Goal: Contribute content: Contribute content

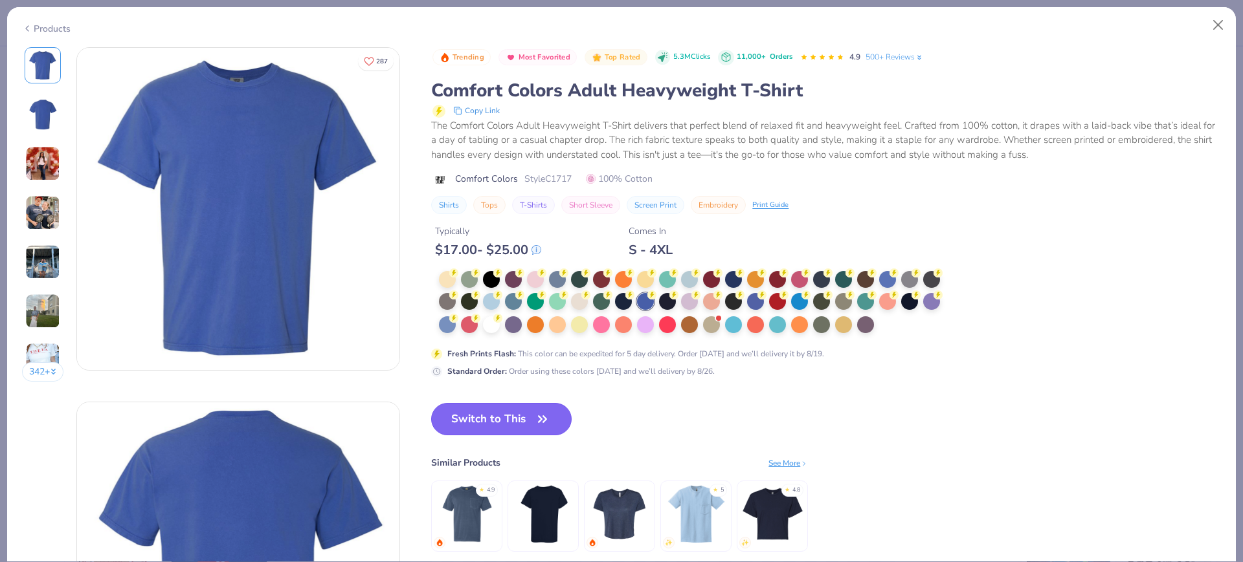
click at [503, 417] on button "Switch to This" at bounding box center [501, 419] width 140 height 32
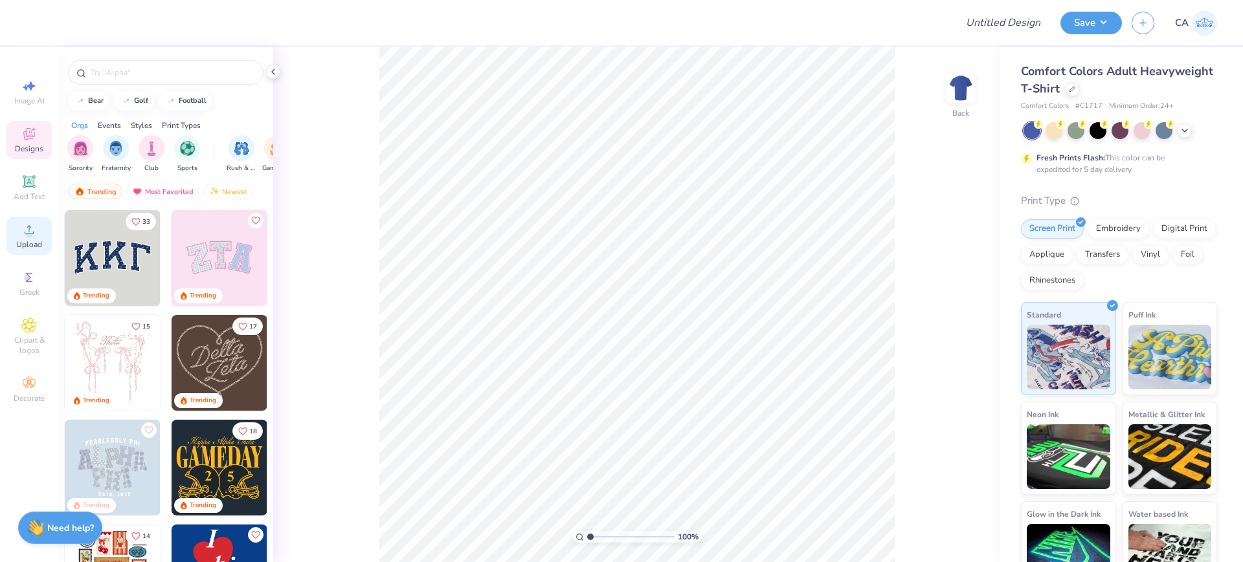
click at [42, 241] on div "Upload" at bounding box center [28, 236] width 45 height 38
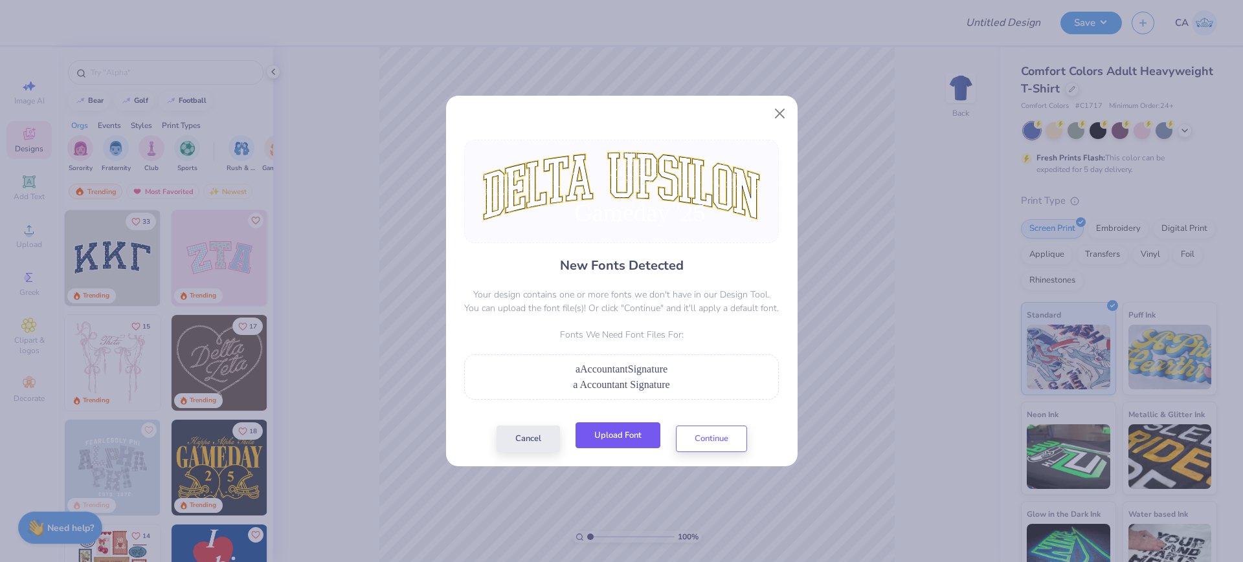
click at [608, 449] on button "Upload Font" at bounding box center [617, 436] width 85 height 27
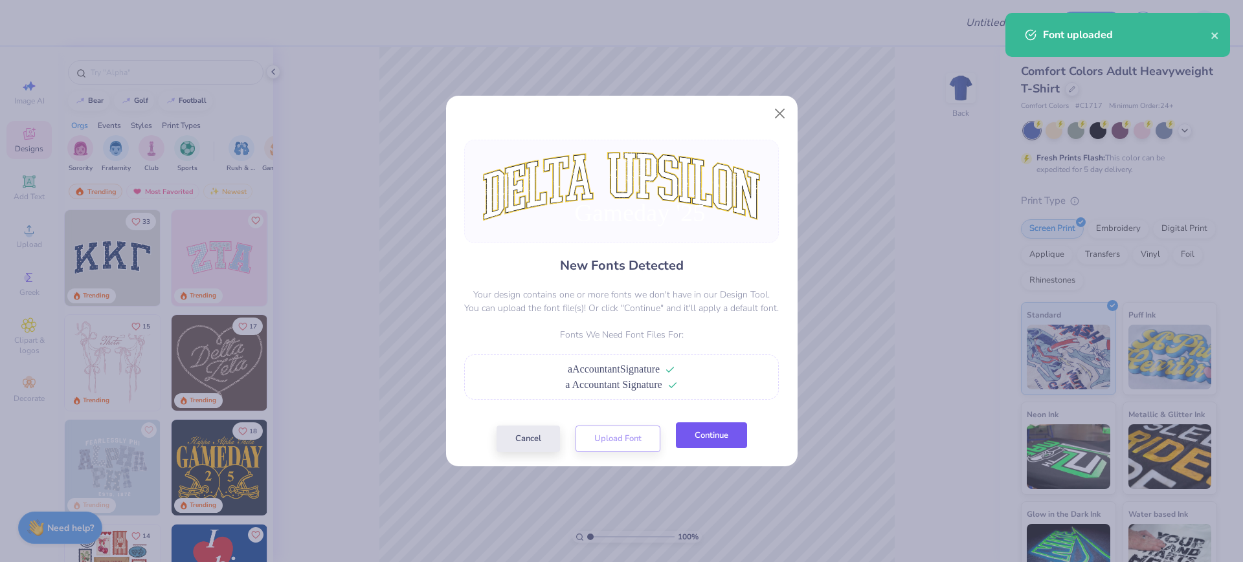
click at [682, 429] on button "Continue" at bounding box center [711, 436] width 71 height 27
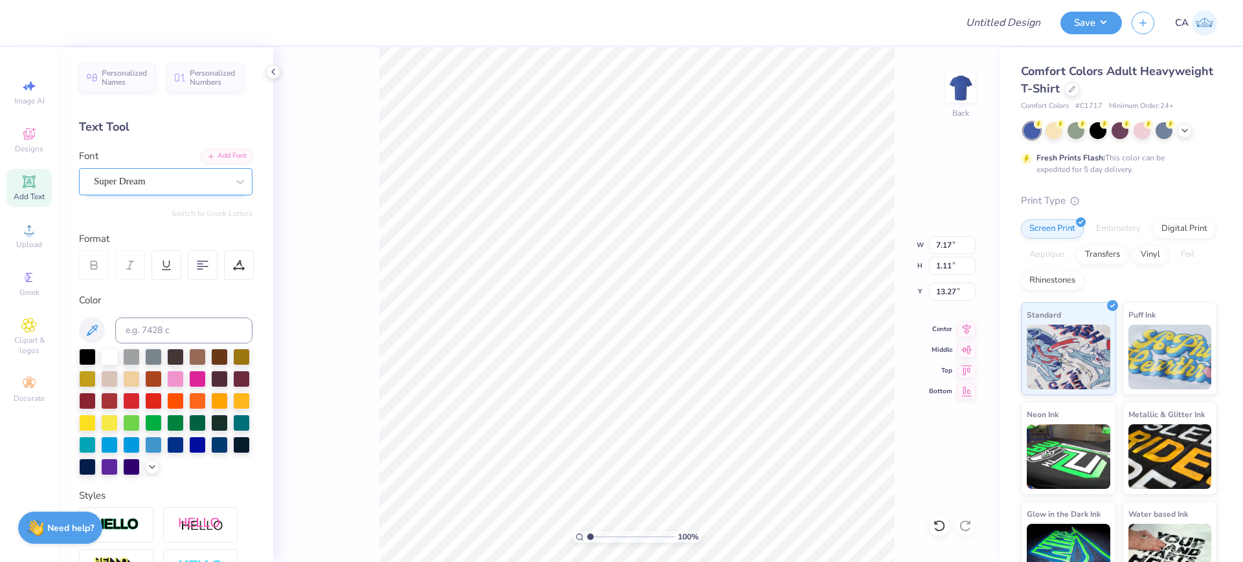
click at [113, 184] on div "Super Dream" at bounding box center [161, 182] width 136 height 20
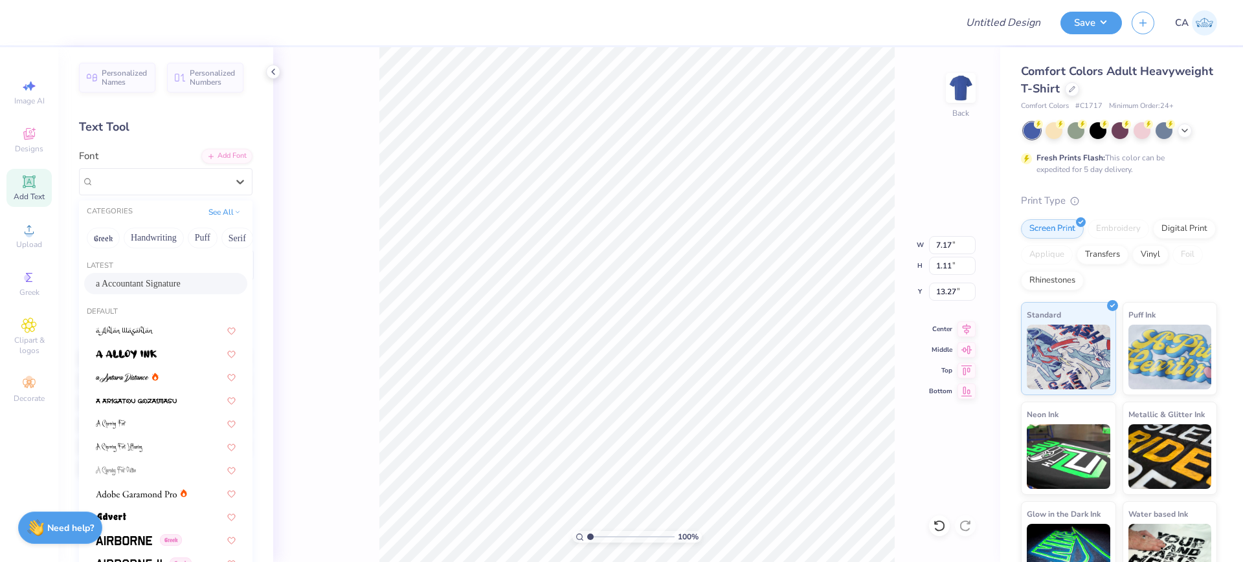
click at [132, 274] on div "a Accountant Signature" at bounding box center [165, 283] width 163 height 21
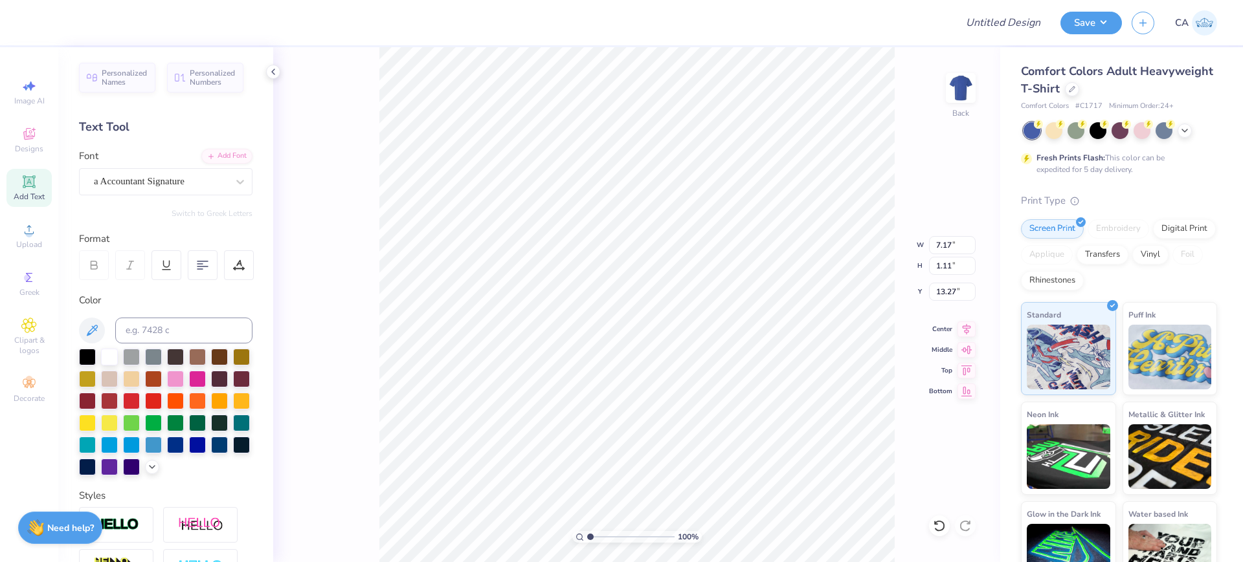
type input "4.87"
type input "1.25"
type input "13.19"
click at [964, 326] on icon at bounding box center [966, 328] width 18 height 16
click at [969, 330] on icon at bounding box center [966, 328] width 18 height 16
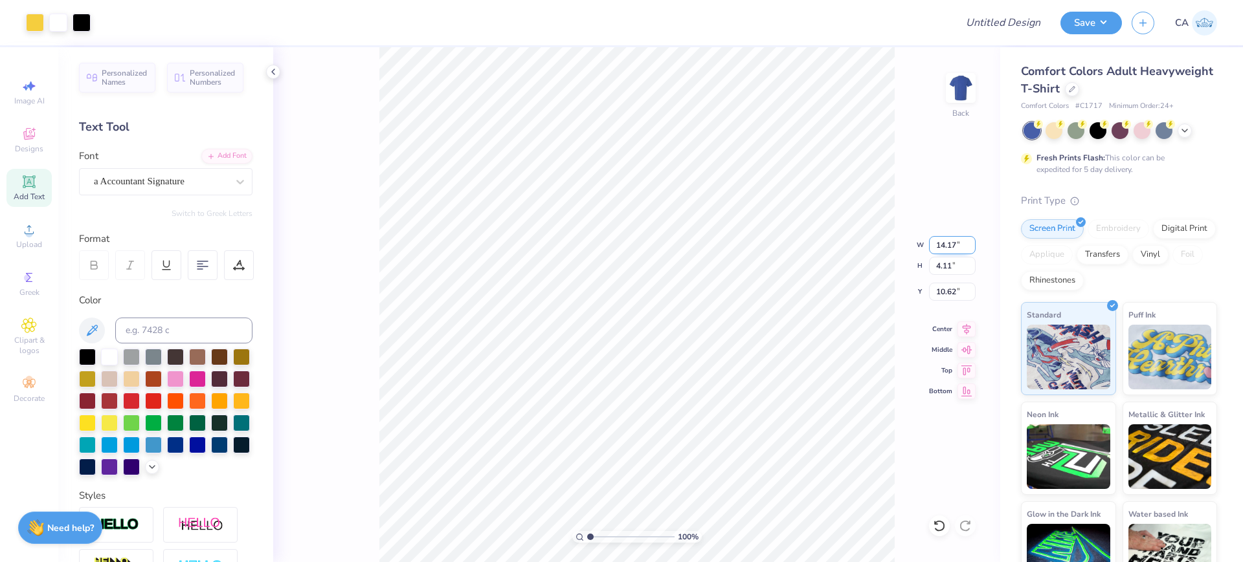
click at [944, 247] on input "14.17" at bounding box center [952, 245] width 47 height 18
type input "12.00"
type input "3.48"
click at [948, 294] on input "10.94" at bounding box center [952, 292] width 47 height 18
type input "3.00"
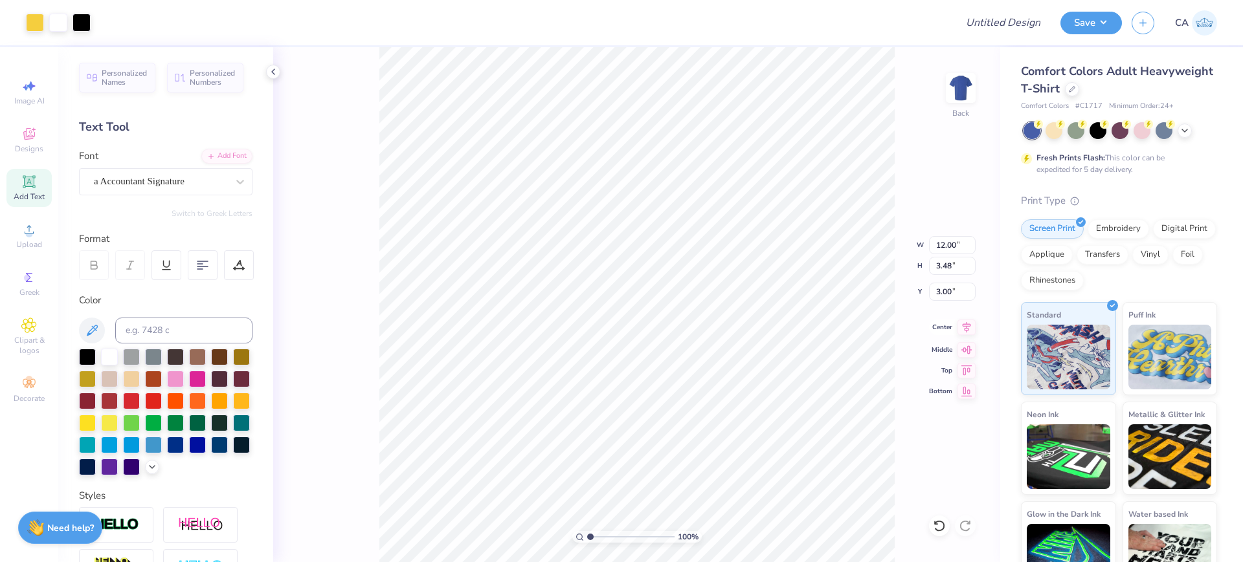
click at [966, 330] on icon at bounding box center [966, 327] width 8 height 11
click at [940, 240] on input "12.00" at bounding box center [952, 245] width 47 height 18
type input "10.00"
type input "2.90"
type input "3.29"
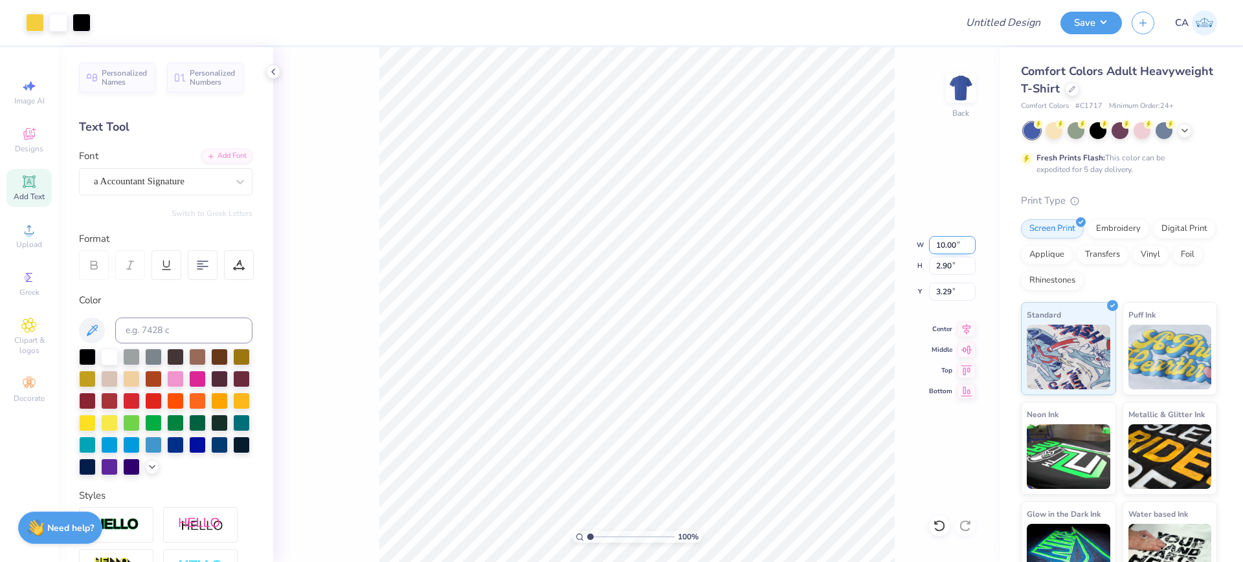
click at [945, 251] on input "10.00" at bounding box center [952, 245] width 47 height 18
type input "11.00"
type input "3.19"
click at [943, 299] on input "3.15" at bounding box center [952, 292] width 47 height 18
type input "3.00"
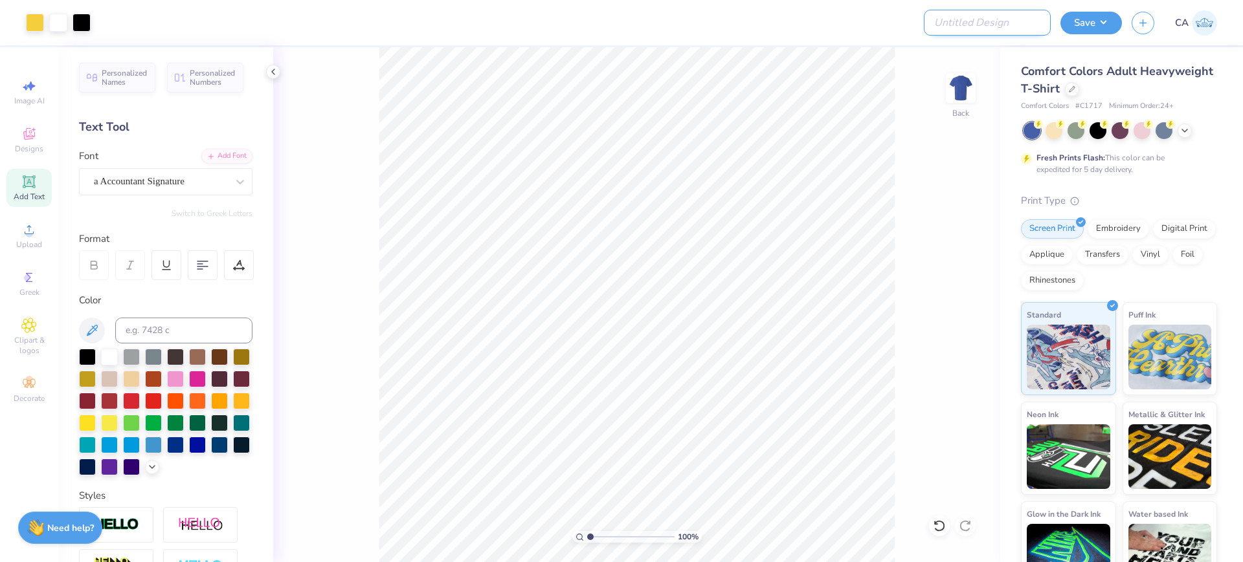
click at [981, 23] on input "Design Title" at bounding box center [987, 23] width 127 height 26
paste input "FPS239322"
click at [1044, 25] on input "FPS239322" at bounding box center [987, 23] width 127 height 26
type input "FPS239322"
click at [1060, 29] on div "Art colors Design Title FPS239322 Save CA" at bounding box center [621, 22] width 1243 height 45
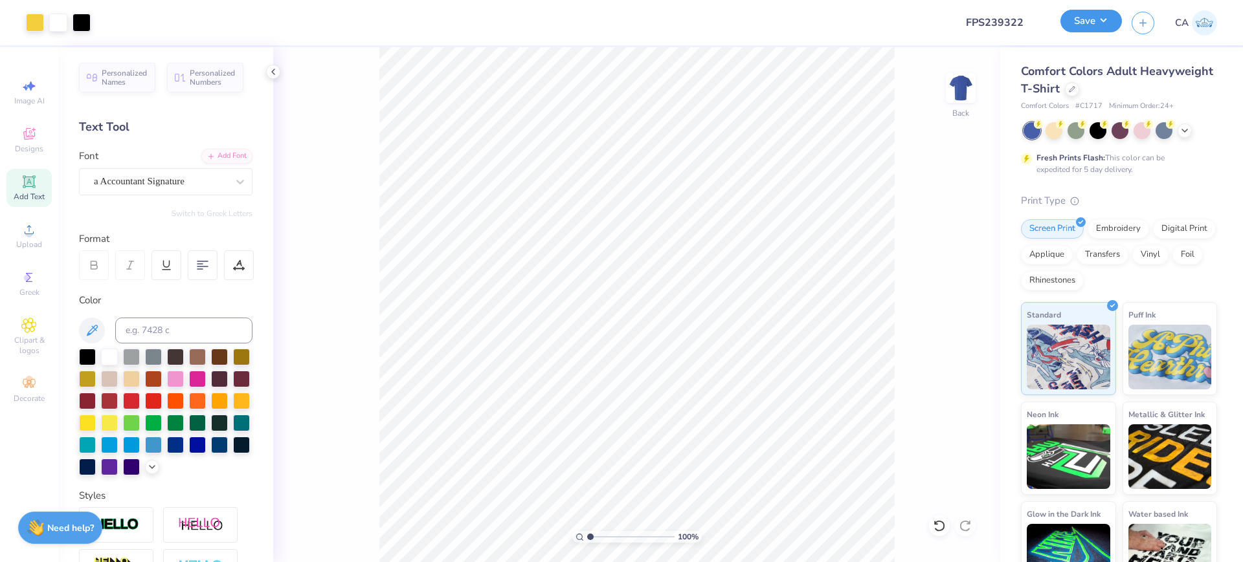
click at [1065, 26] on button "Save" at bounding box center [1090, 21] width 61 height 23
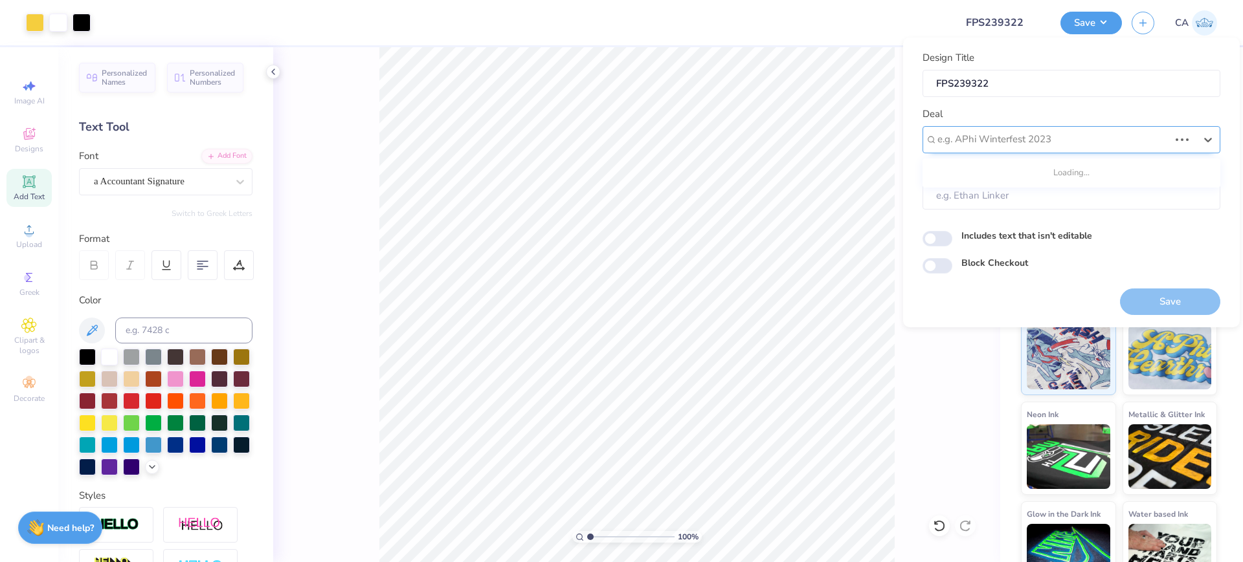
click at [1055, 137] on div at bounding box center [1053, 139] width 232 height 17
click at [955, 179] on div "Design Tool Gallery" at bounding box center [1070, 174] width 287 height 21
type input "design tool gall"
type input "Design Tool Gallery User"
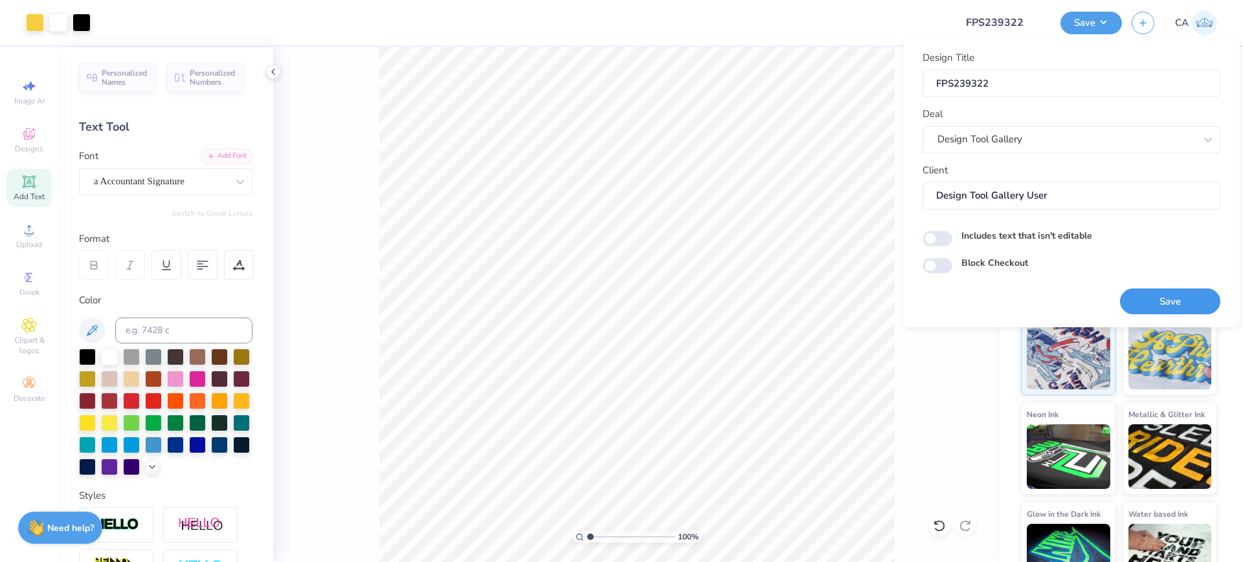
click at [1146, 301] on button "Save" at bounding box center [1170, 302] width 100 height 27
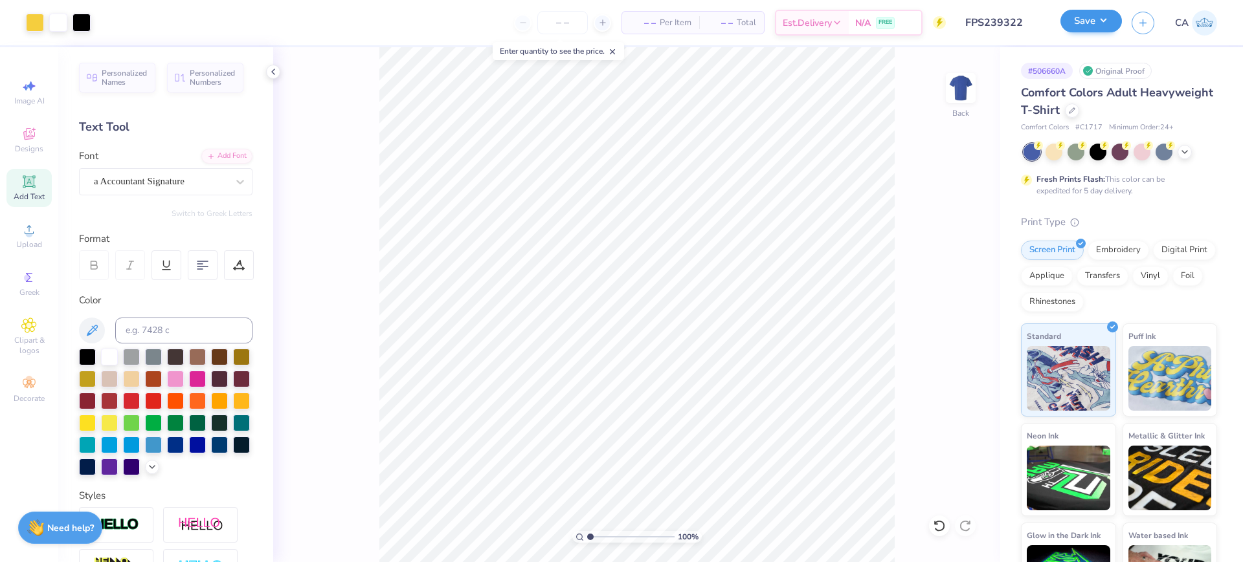
click at [1082, 26] on button "Save" at bounding box center [1090, 21] width 61 height 23
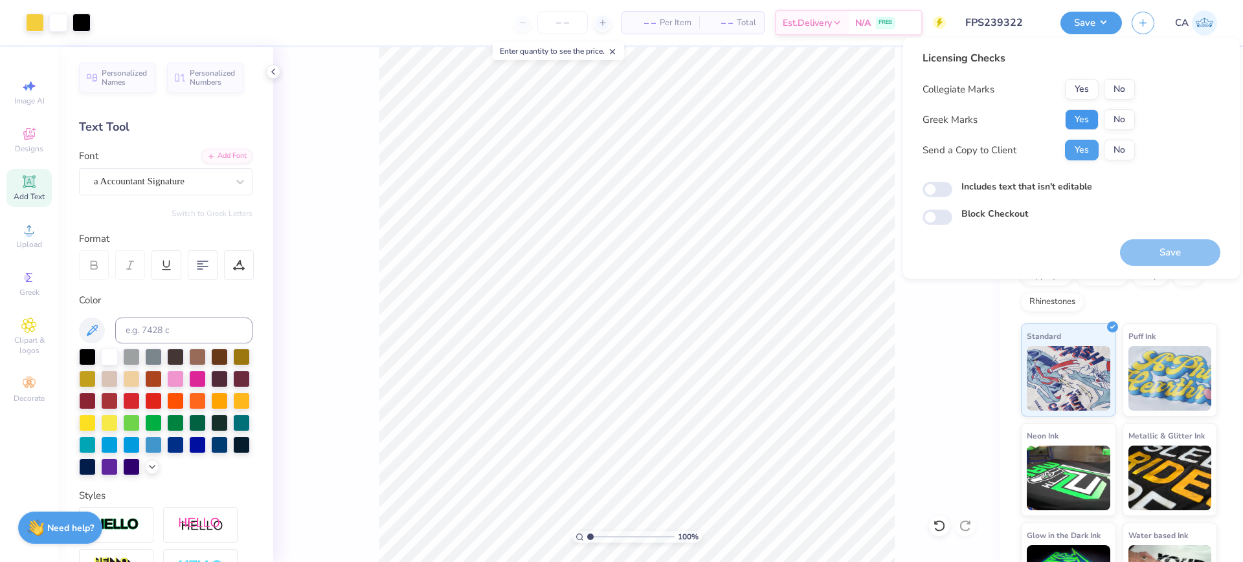
click at [1078, 118] on button "Yes" at bounding box center [1082, 119] width 34 height 21
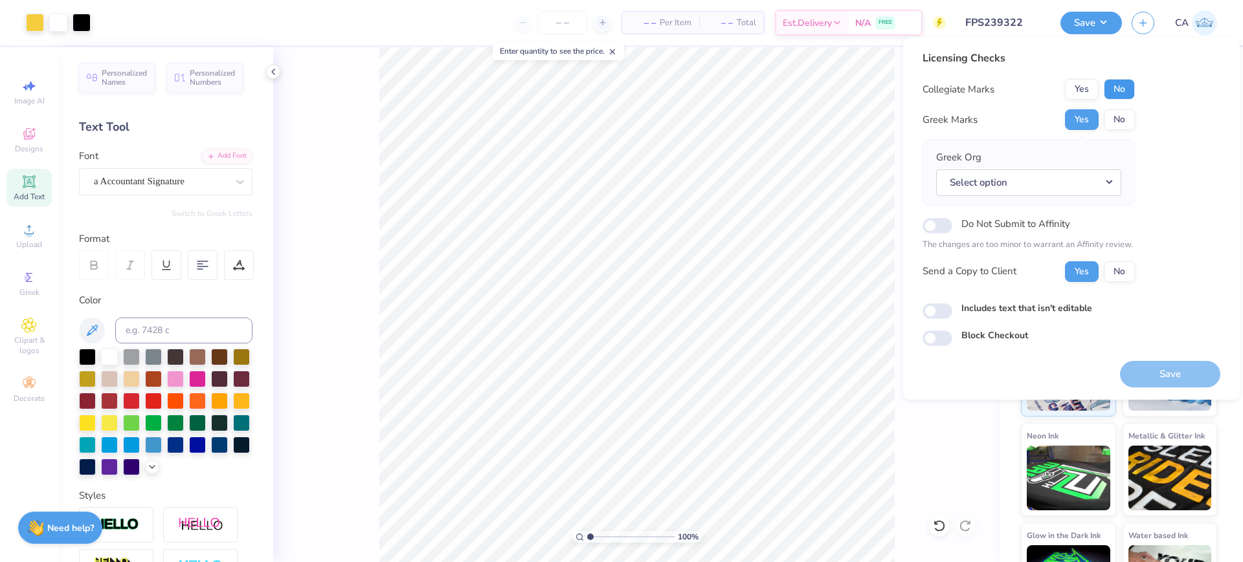
click at [1113, 91] on button "No" at bounding box center [1119, 89] width 31 height 21
click at [1102, 178] on button "Select option" at bounding box center [1028, 183] width 185 height 27
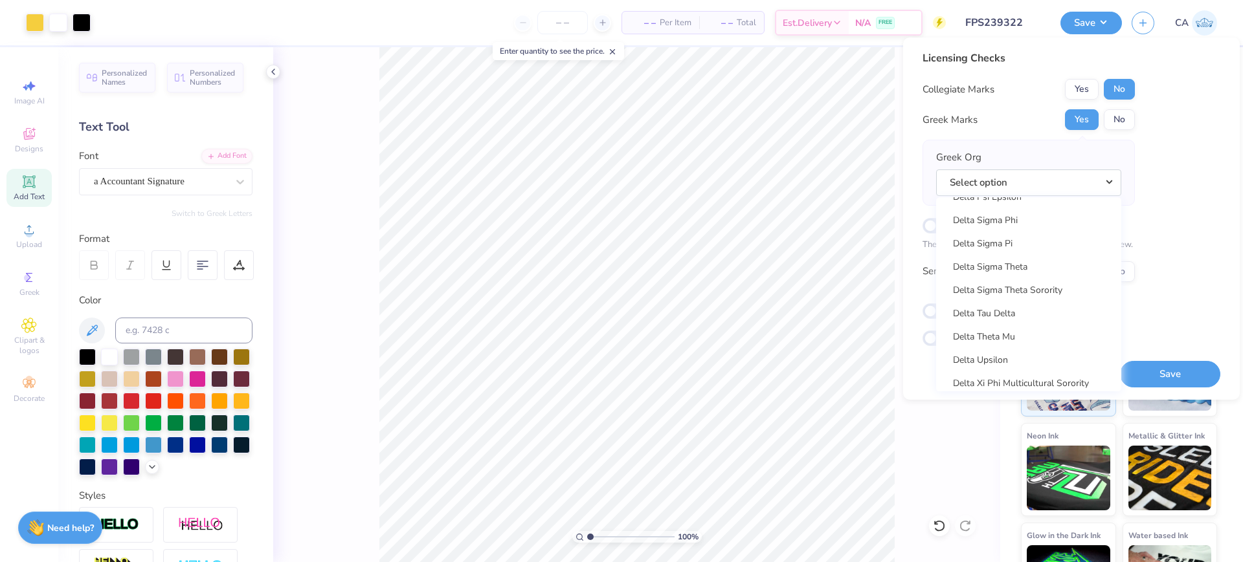
scroll to position [3412, 0]
click at [1019, 275] on link "Delta Upsilon" at bounding box center [1028, 272] width 175 height 21
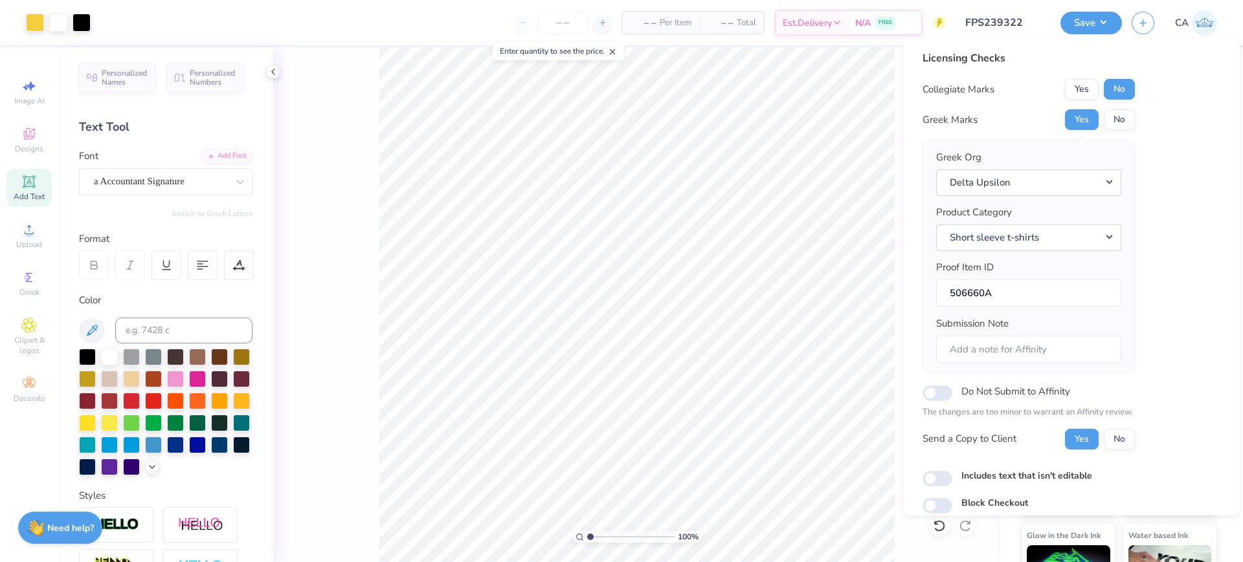
scroll to position [52, 0]
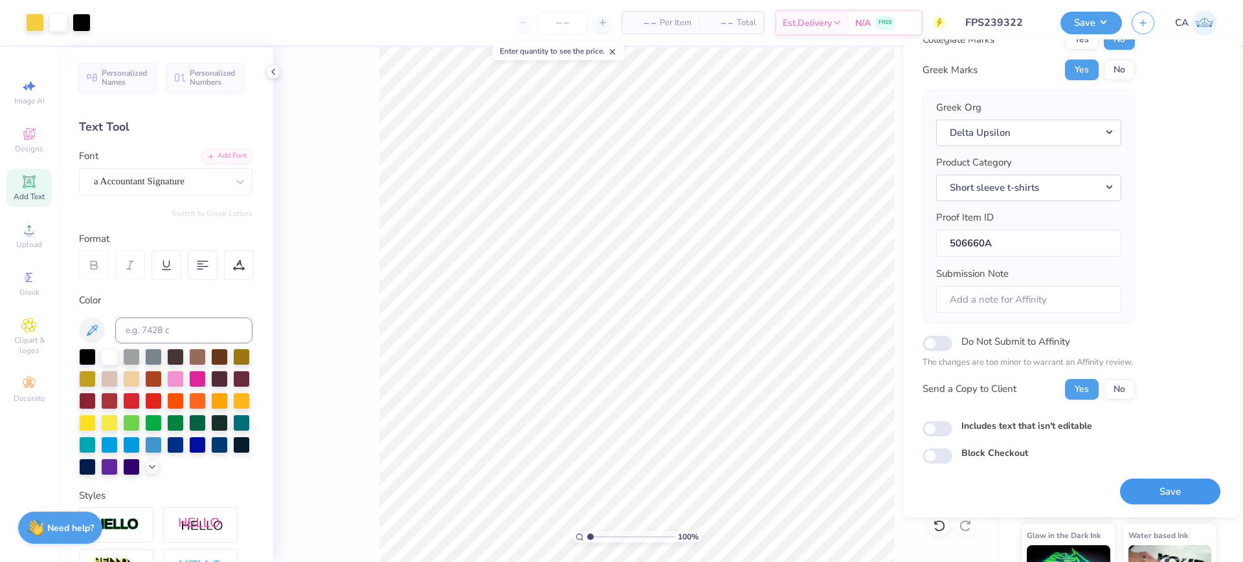
click at [1162, 500] on button "Save" at bounding box center [1170, 492] width 100 height 27
